Goal: Find specific page/section

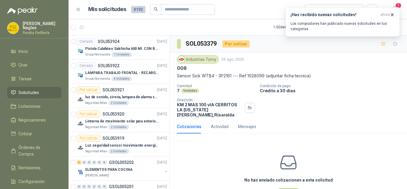
scroll to position [2, 0]
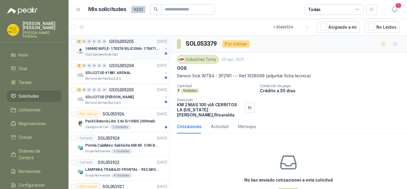
click at [130, 53] on div "Club Campestre de Cali" at bounding box center [123, 54] width 77 height 5
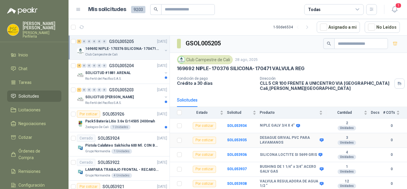
scroll to position [1, 0]
click at [125, 75] on p "SOLICITUD #1881 ARENAL" at bounding box center [108, 73] width 46 height 6
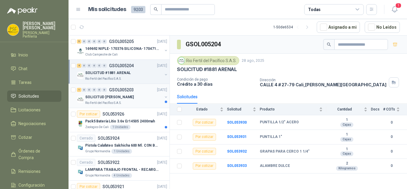
click at [129, 103] on div "Rio Fertil del Pacífico S.A.S." at bounding box center [123, 103] width 77 height 5
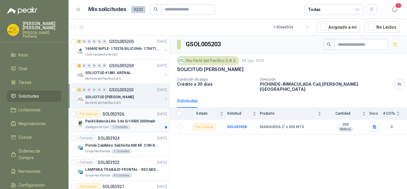
click at [138, 122] on p "Pack5 Batería Litio 3.6v Er14505 2400mah" at bounding box center [120, 121] width 70 height 6
